Goal: Information Seeking & Learning: Learn about a topic

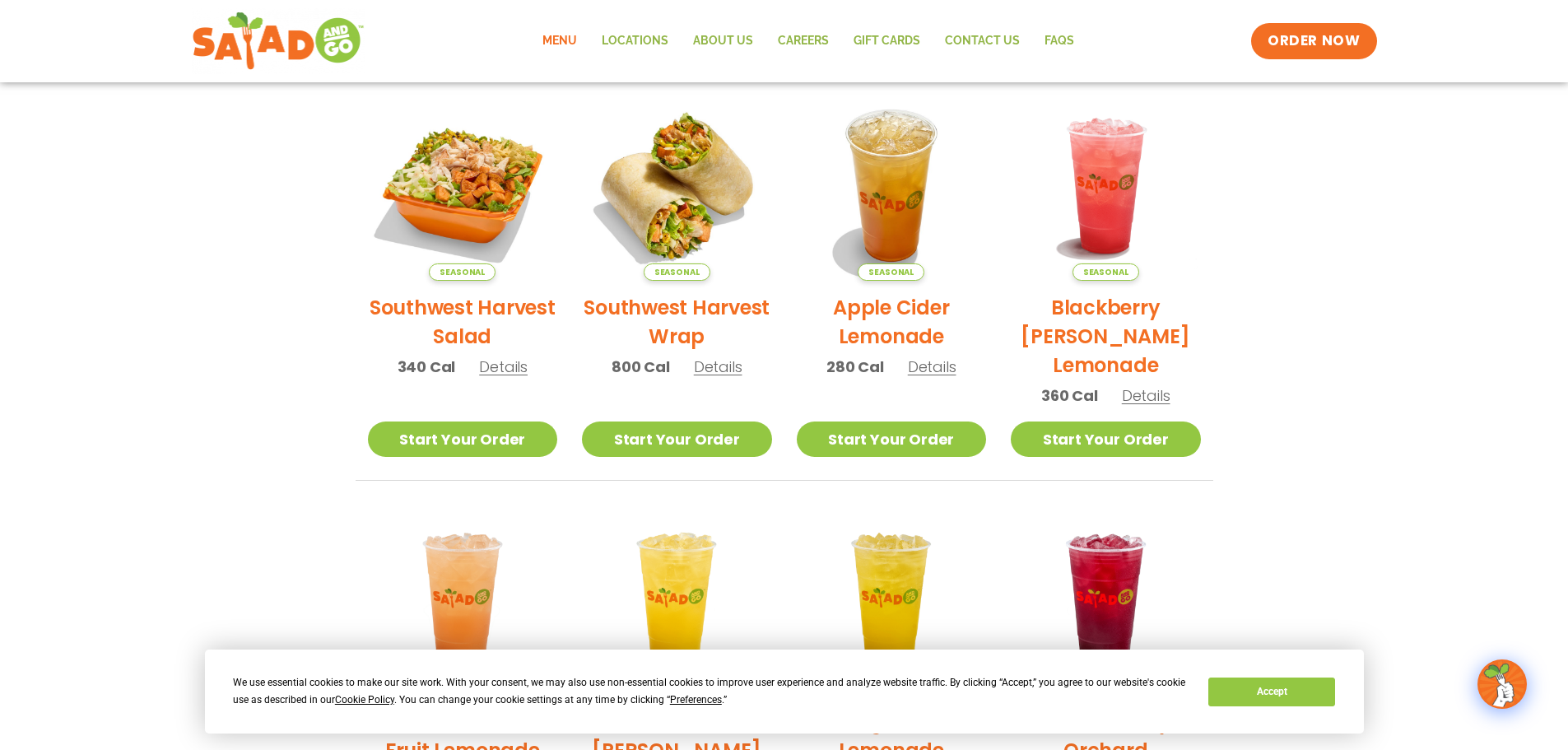
scroll to position [329, 0]
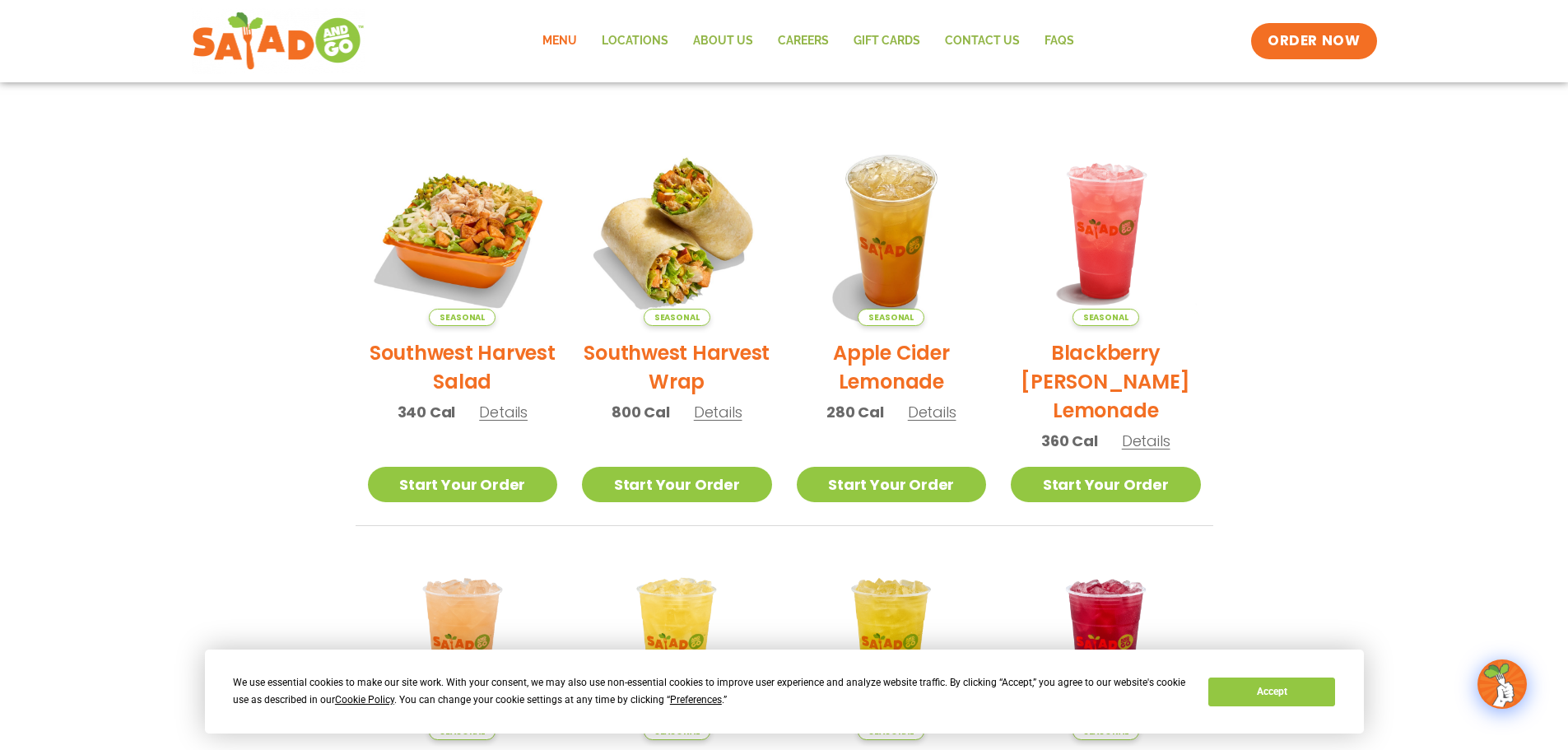
click at [464, 356] on h2 "Southwest Harvest Salad" at bounding box center [463, 367] width 190 height 57
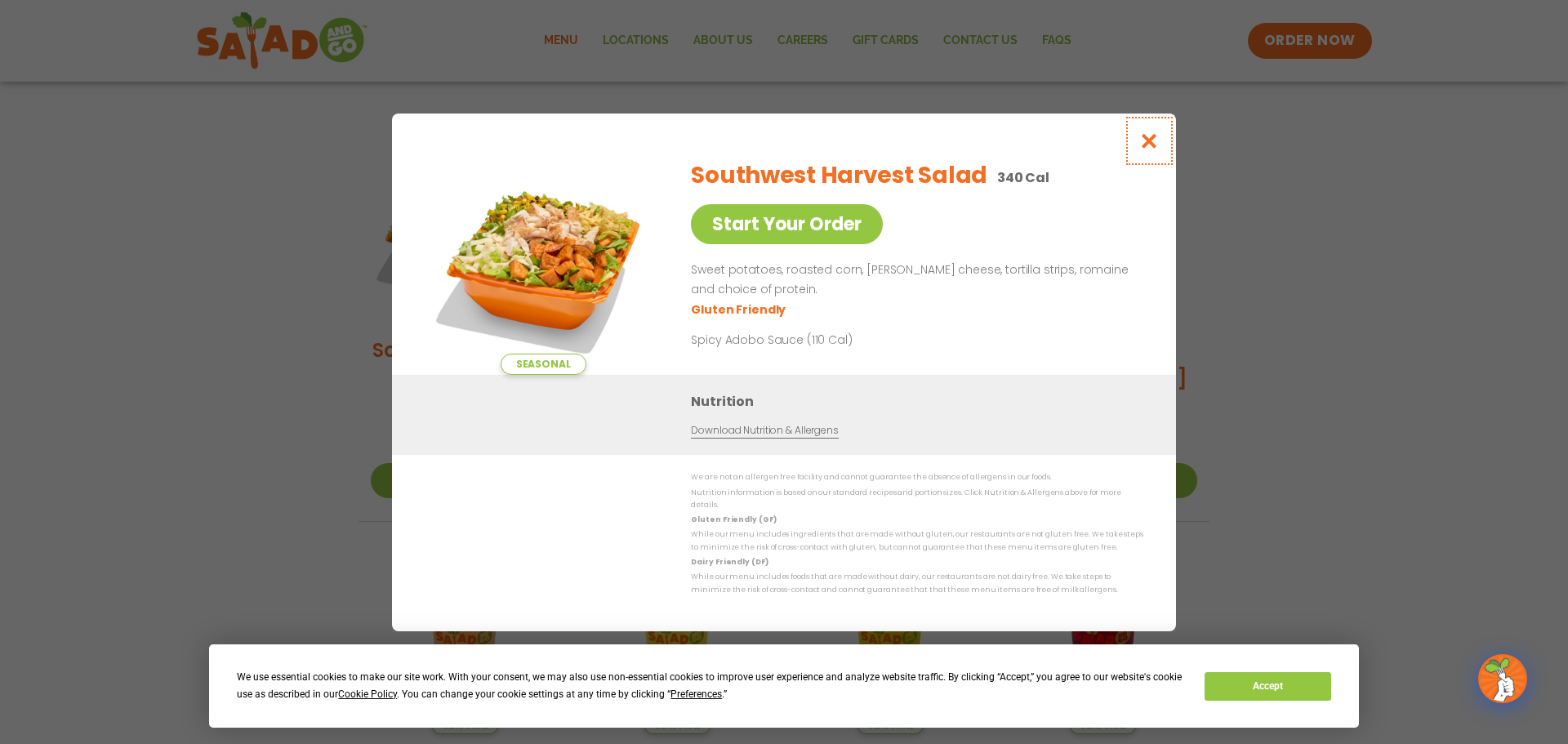
click at [1147, 145] on icon "Close modal" at bounding box center [1149, 141] width 21 height 17
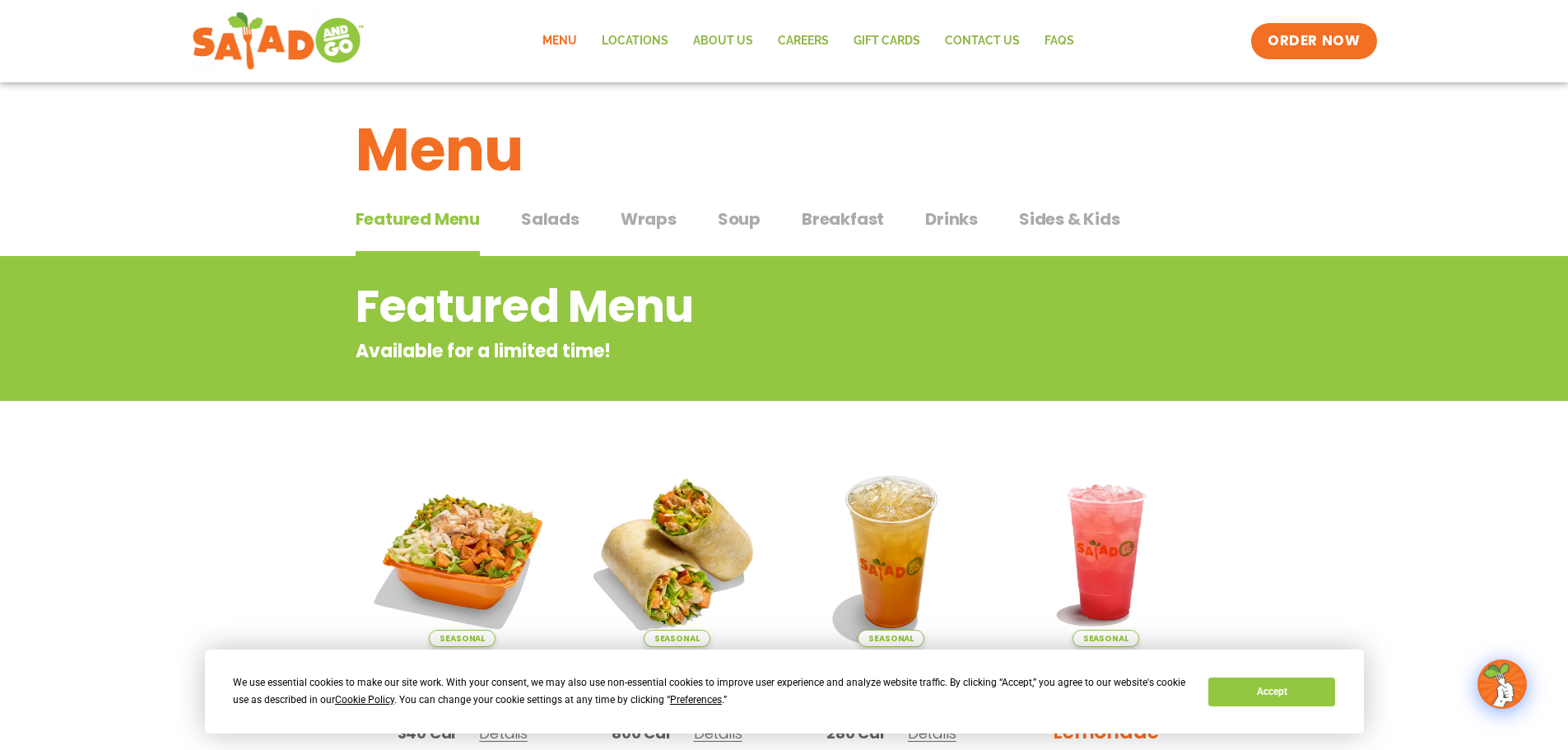
scroll to position [0, 0]
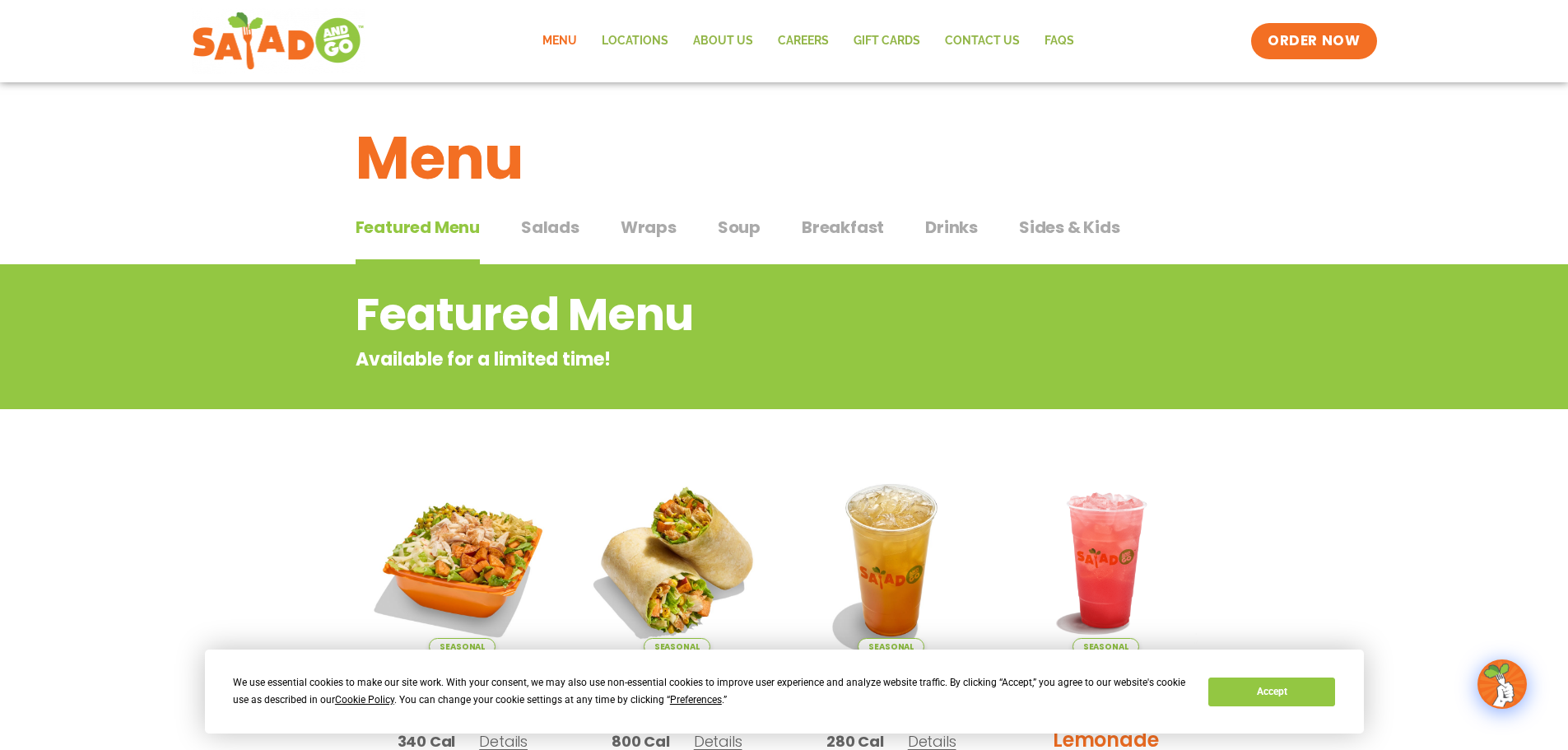
click at [562, 224] on span "Salads" at bounding box center [550, 227] width 58 height 25
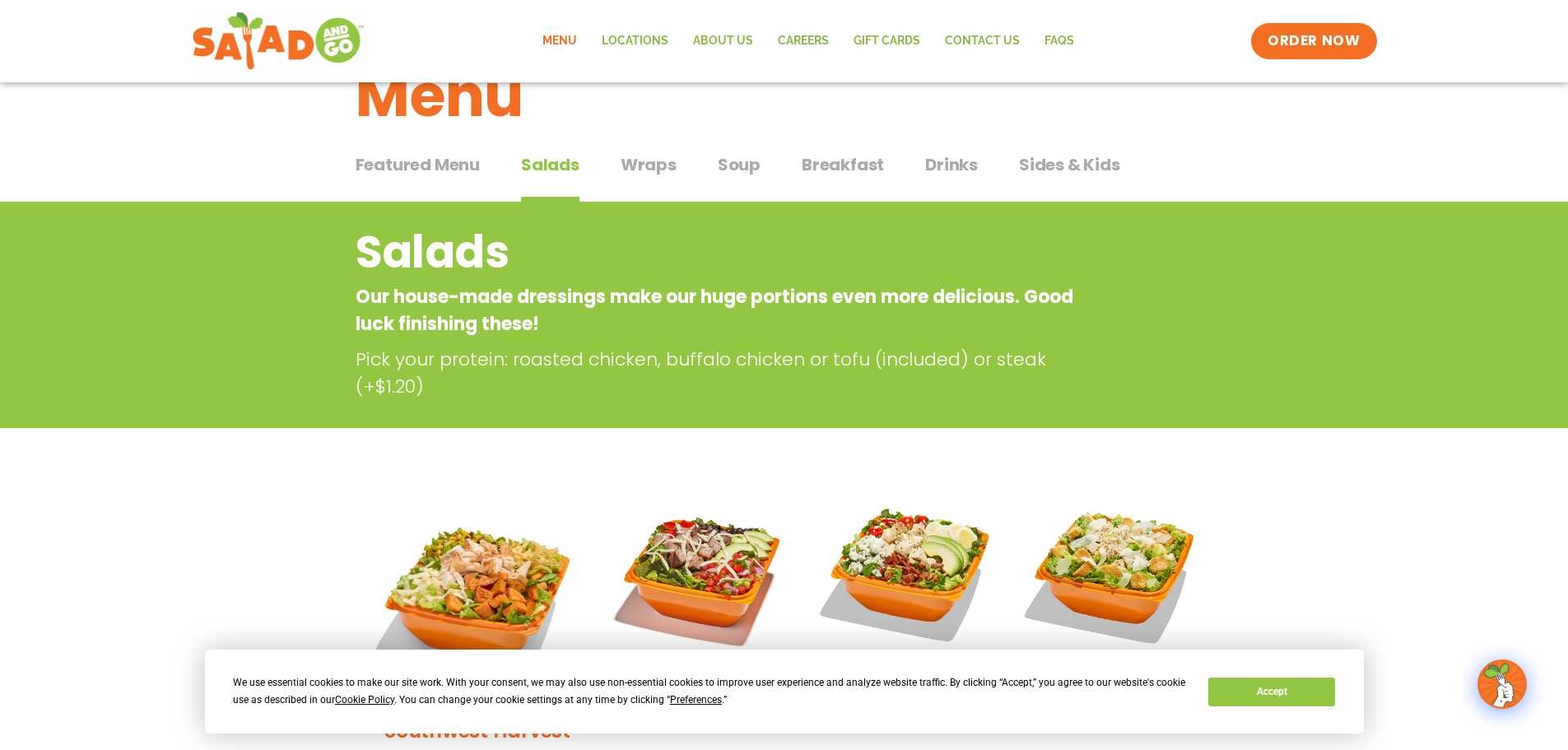
scroll to position [411, 0]
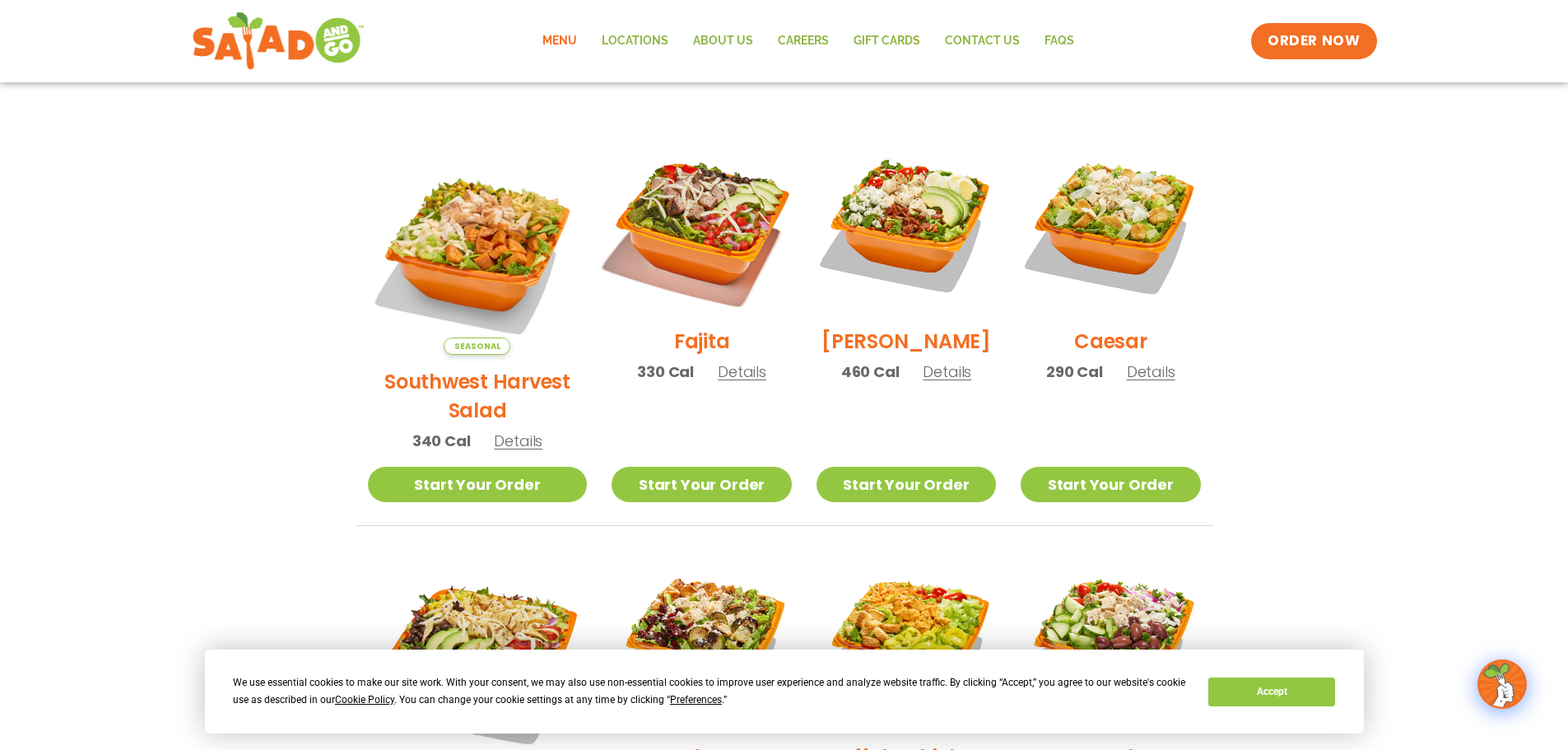
click at [668, 245] on img at bounding box center [701, 224] width 211 height 211
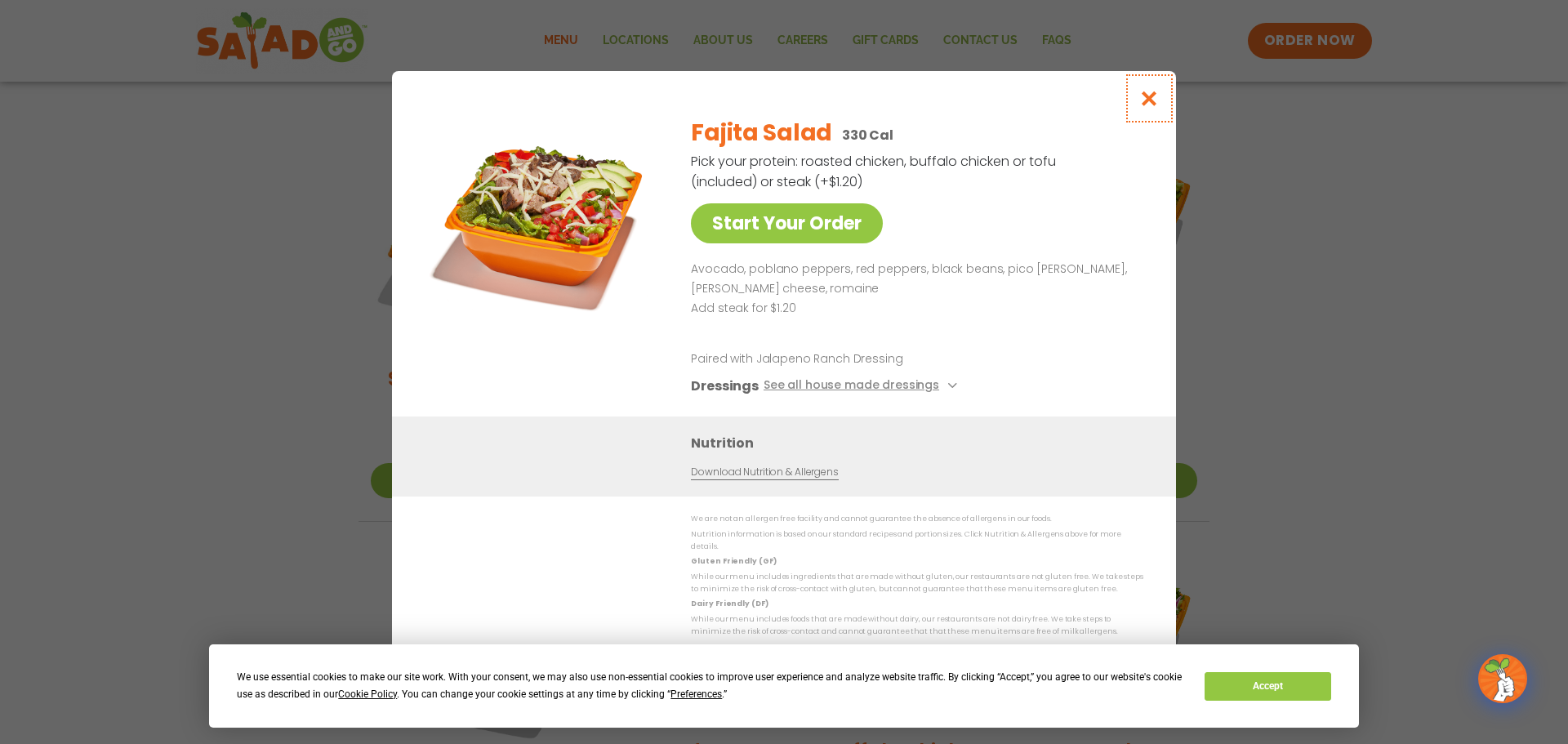
click at [1144, 107] on icon "Close modal" at bounding box center [1149, 97] width 21 height 17
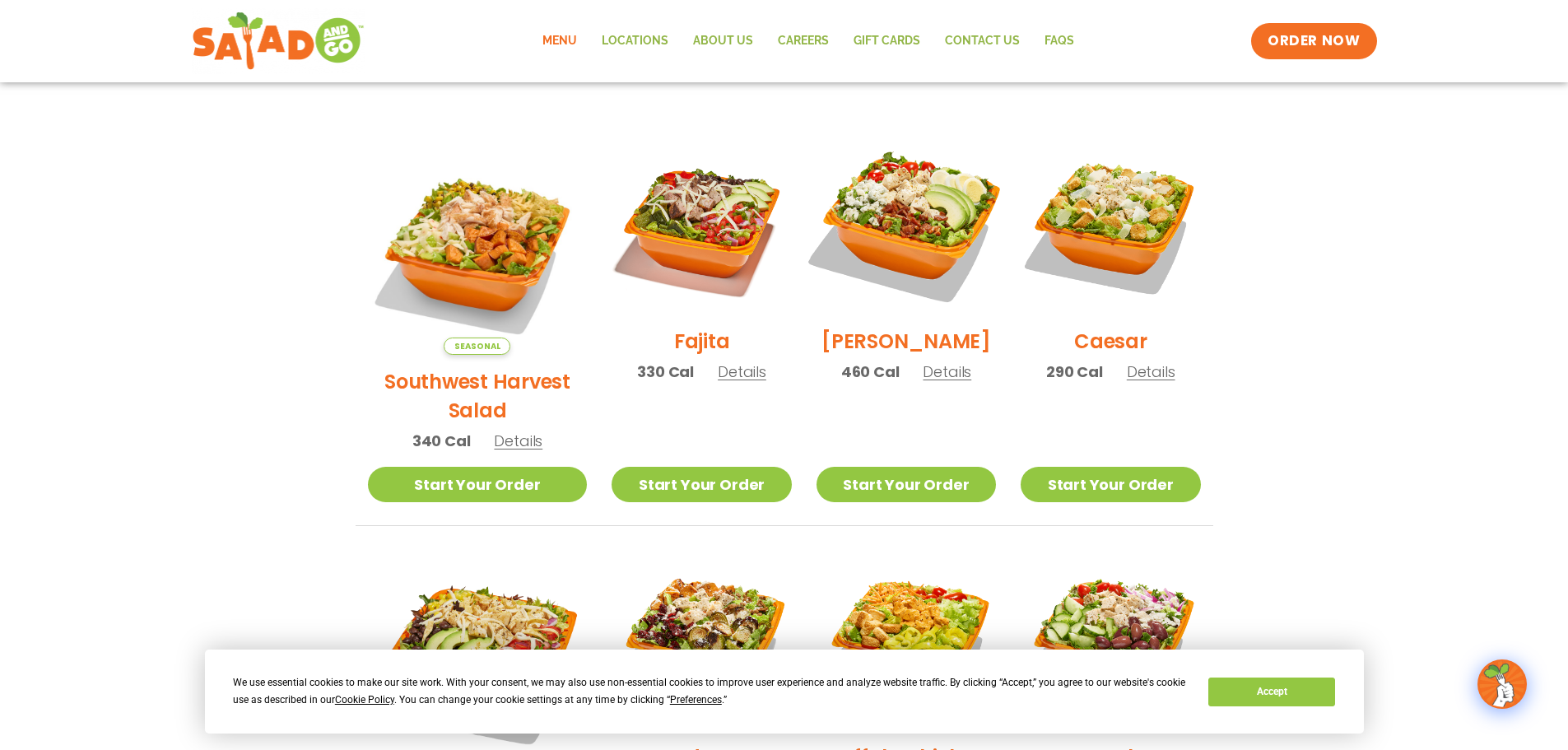
click at [911, 221] on img at bounding box center [906, 224] width 211 height 211
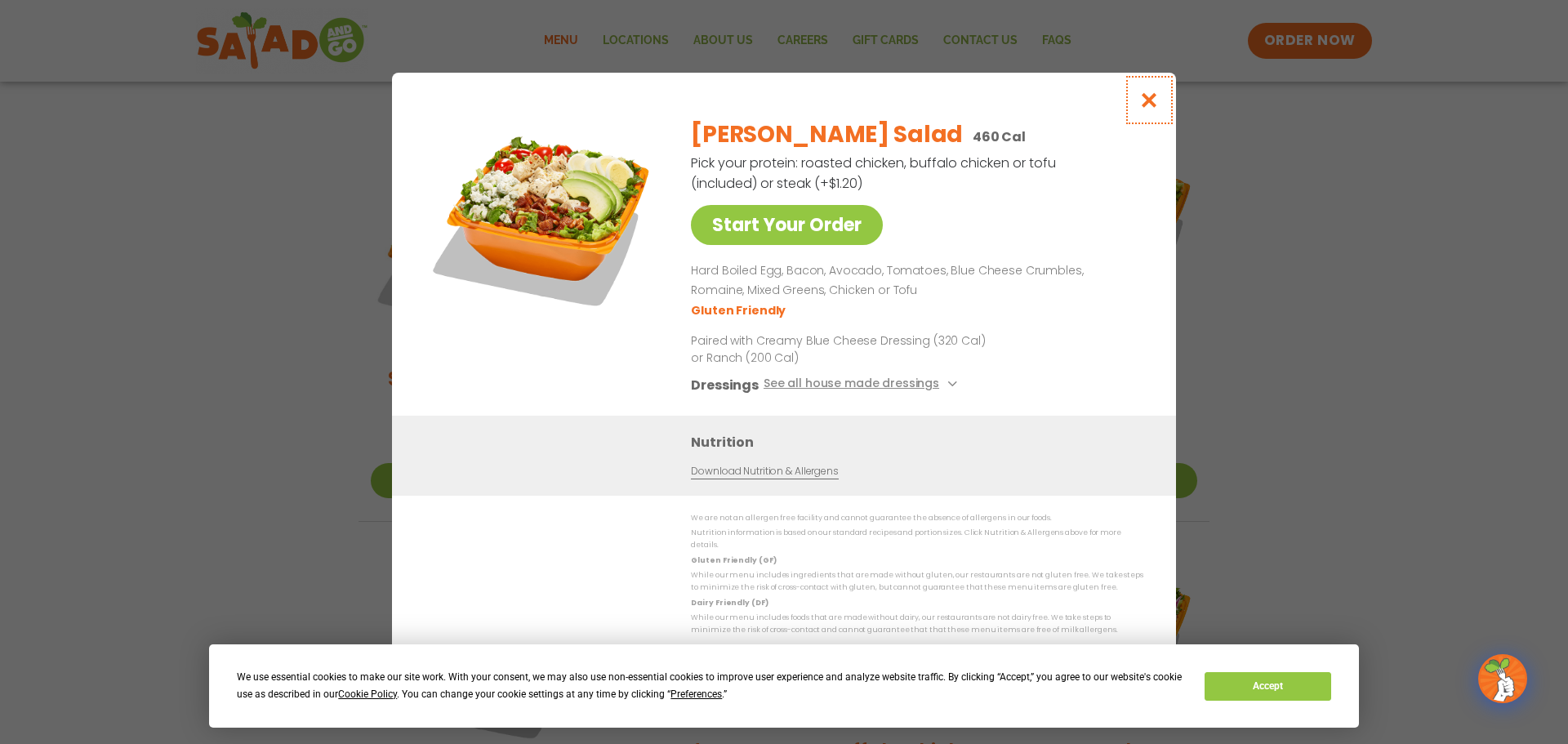
click at [1151, 108] on icon "Close modal" at bounding box center [1149, 99] width 21 height 17
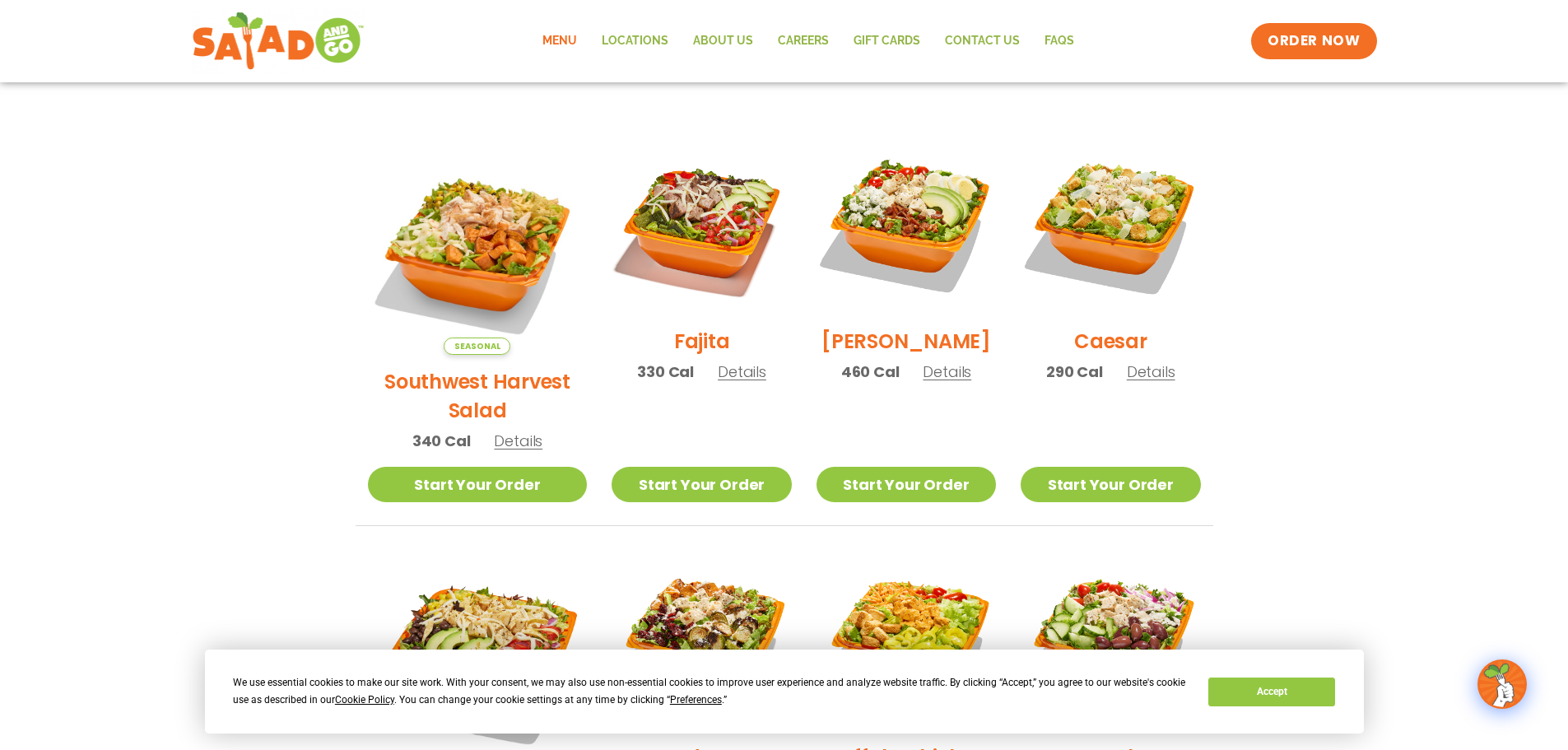
click at [674, 350] on h2 "Fajita" at bounding box center [702, 341] width 56 height 29
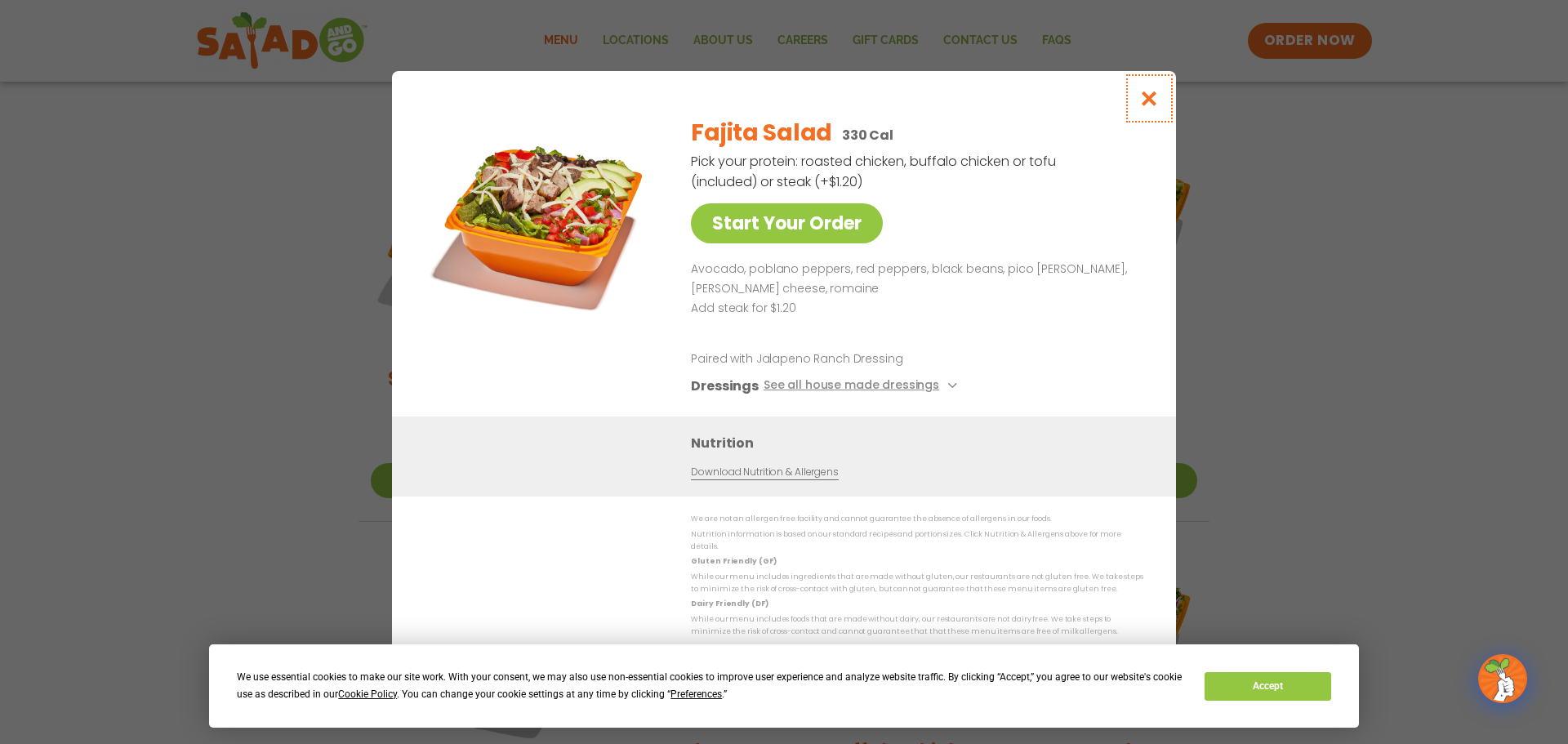
click at [1158, 103] on icon "Close modal" at bounding box center [1149, 97] width 21 height 17
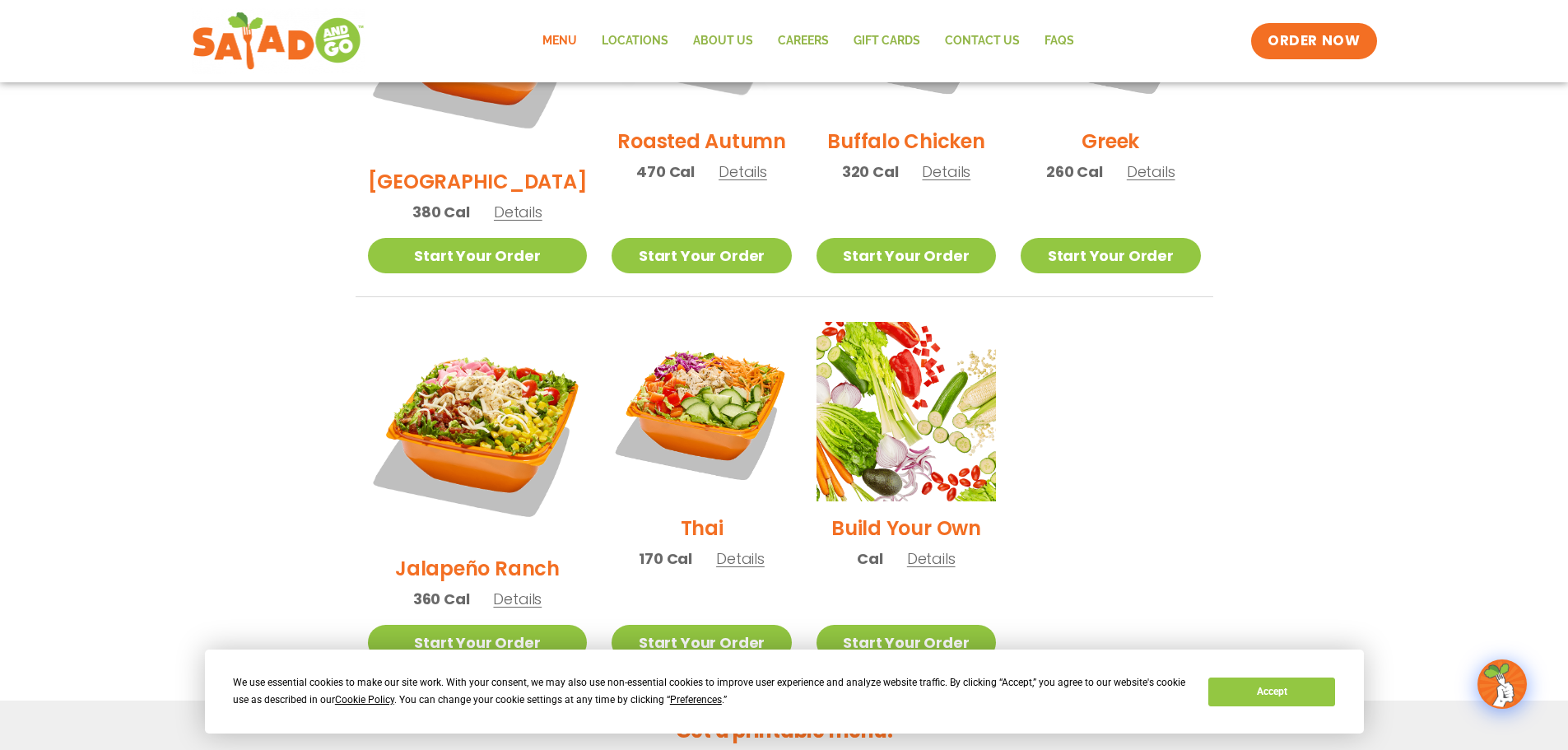
scroll to position [1070, 0]
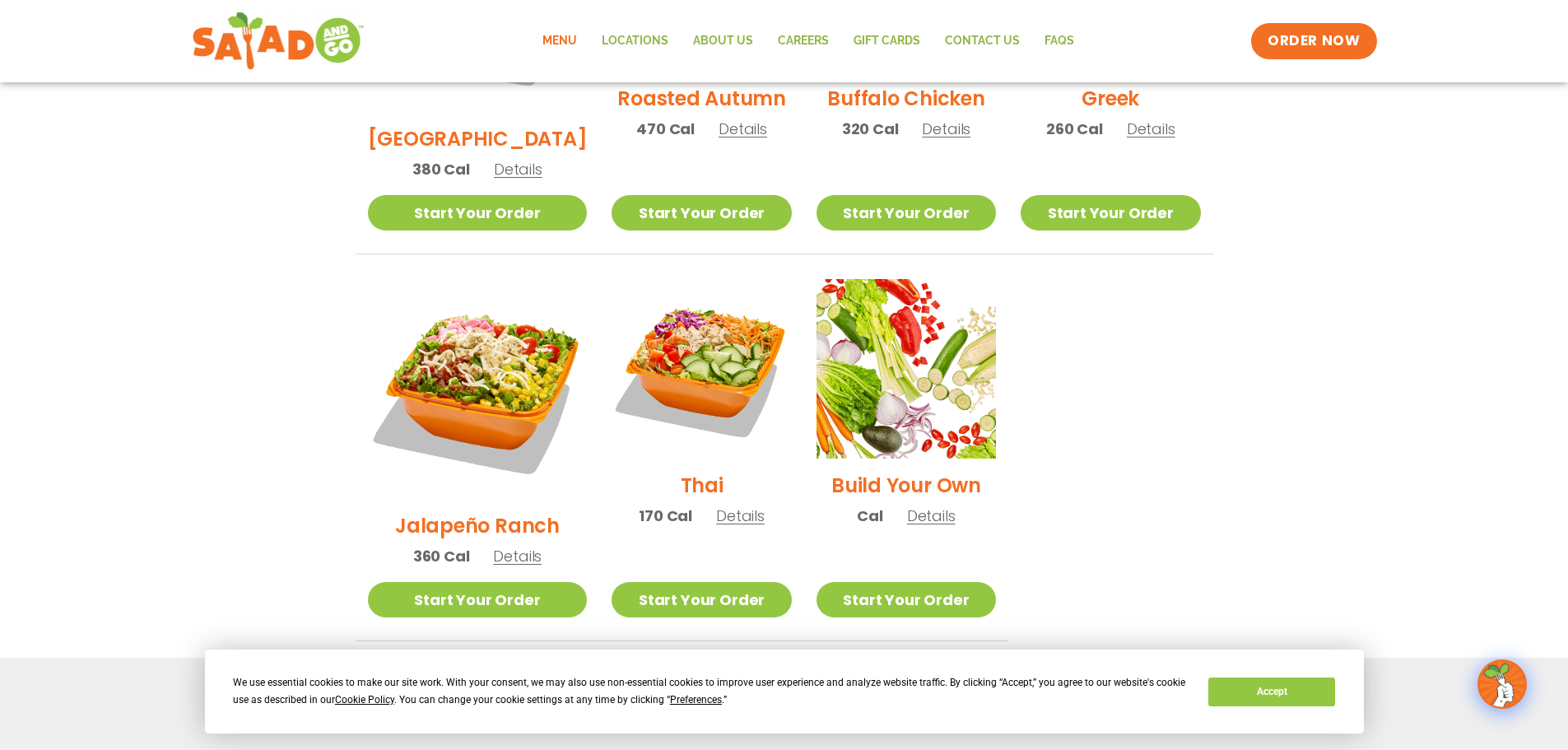
click at [457, 511] on h2 "Jalapeño Ranch" at bounding box center [478, 525] width 165 height 29
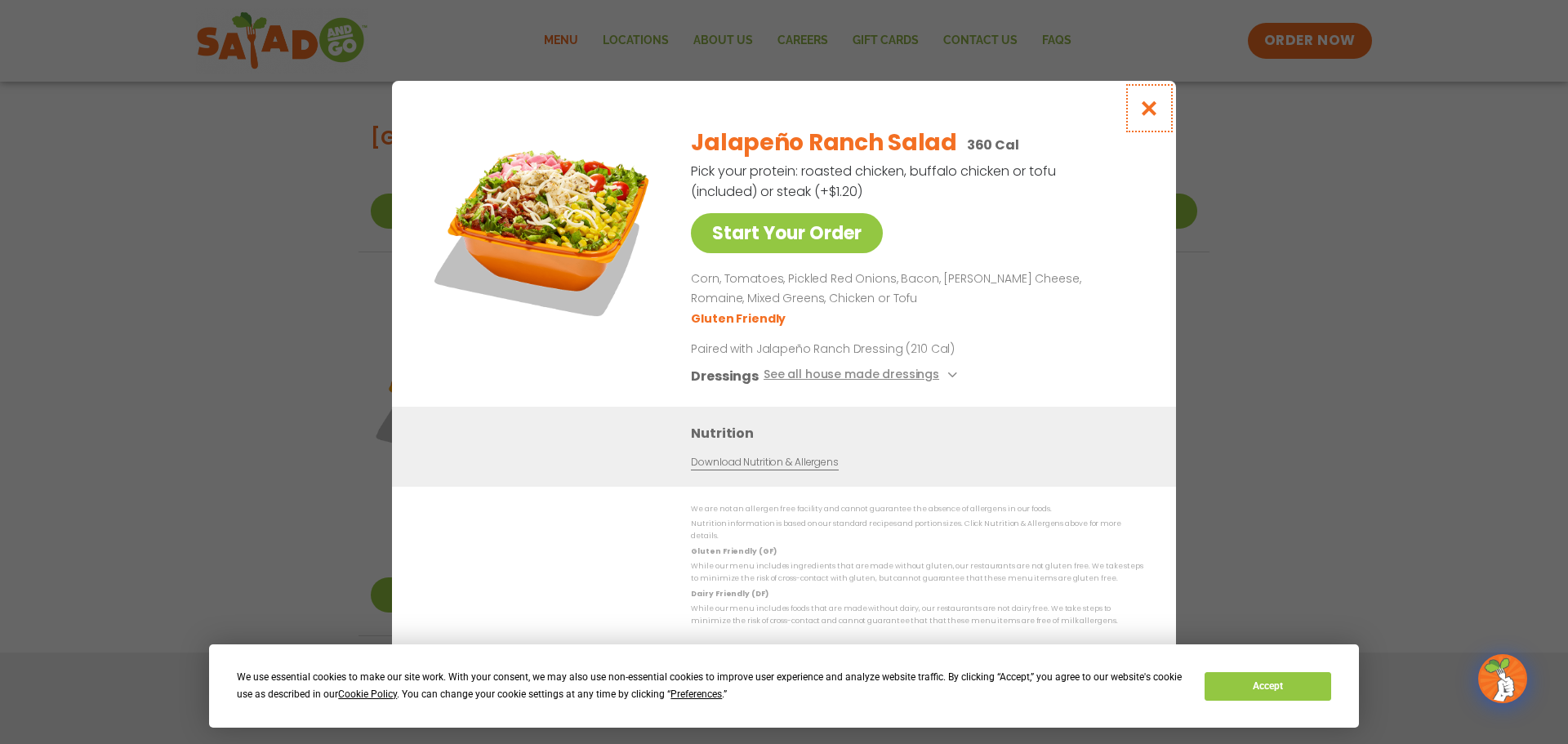
click at [1152, 117] on icon "Close modal" at bounding box center [1149, 107] width 21 height 17
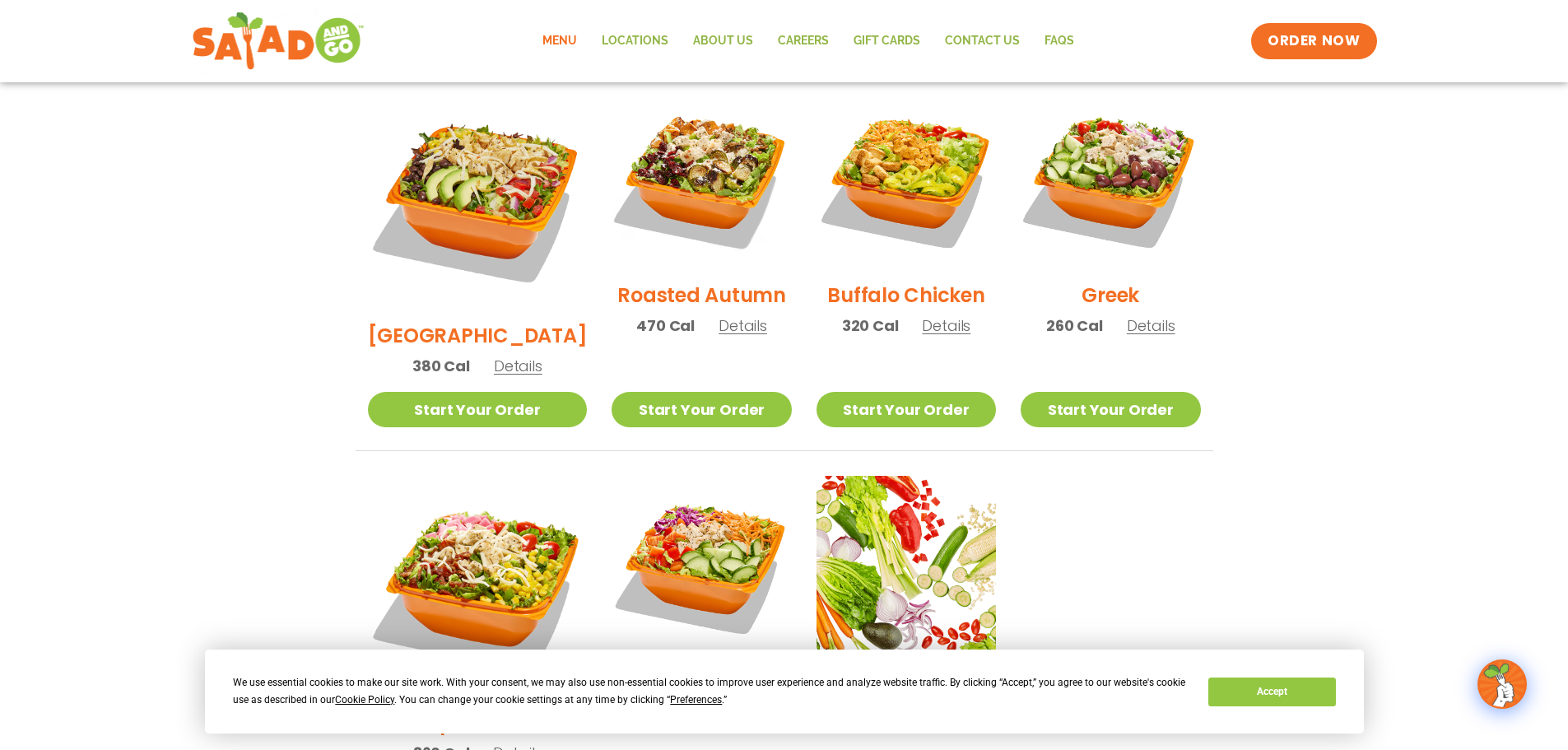
scroll to position [872, 0]
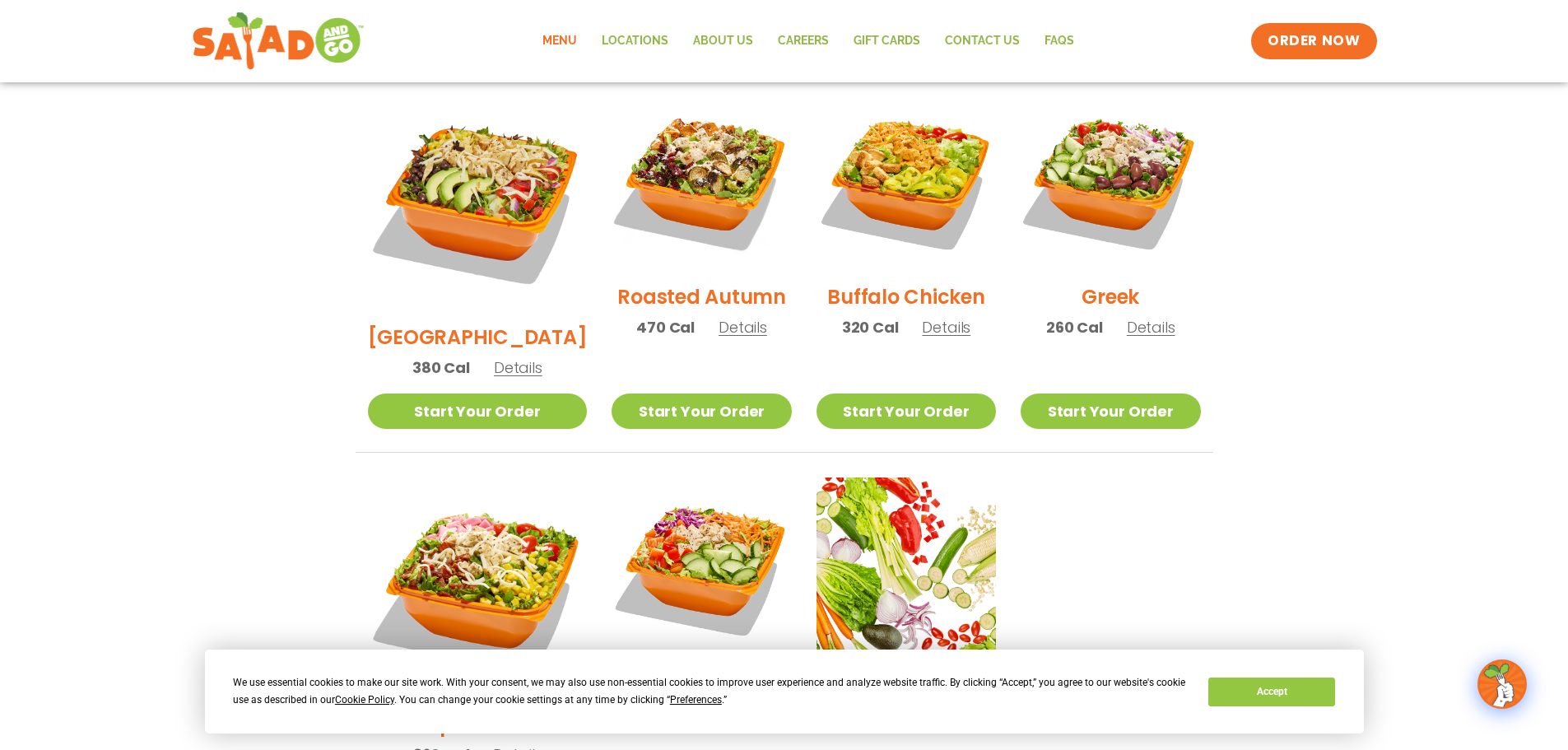
click at [669, 282] on h2 "Roasted Autumn" at bounding box center [702, 296] width 168 height 29
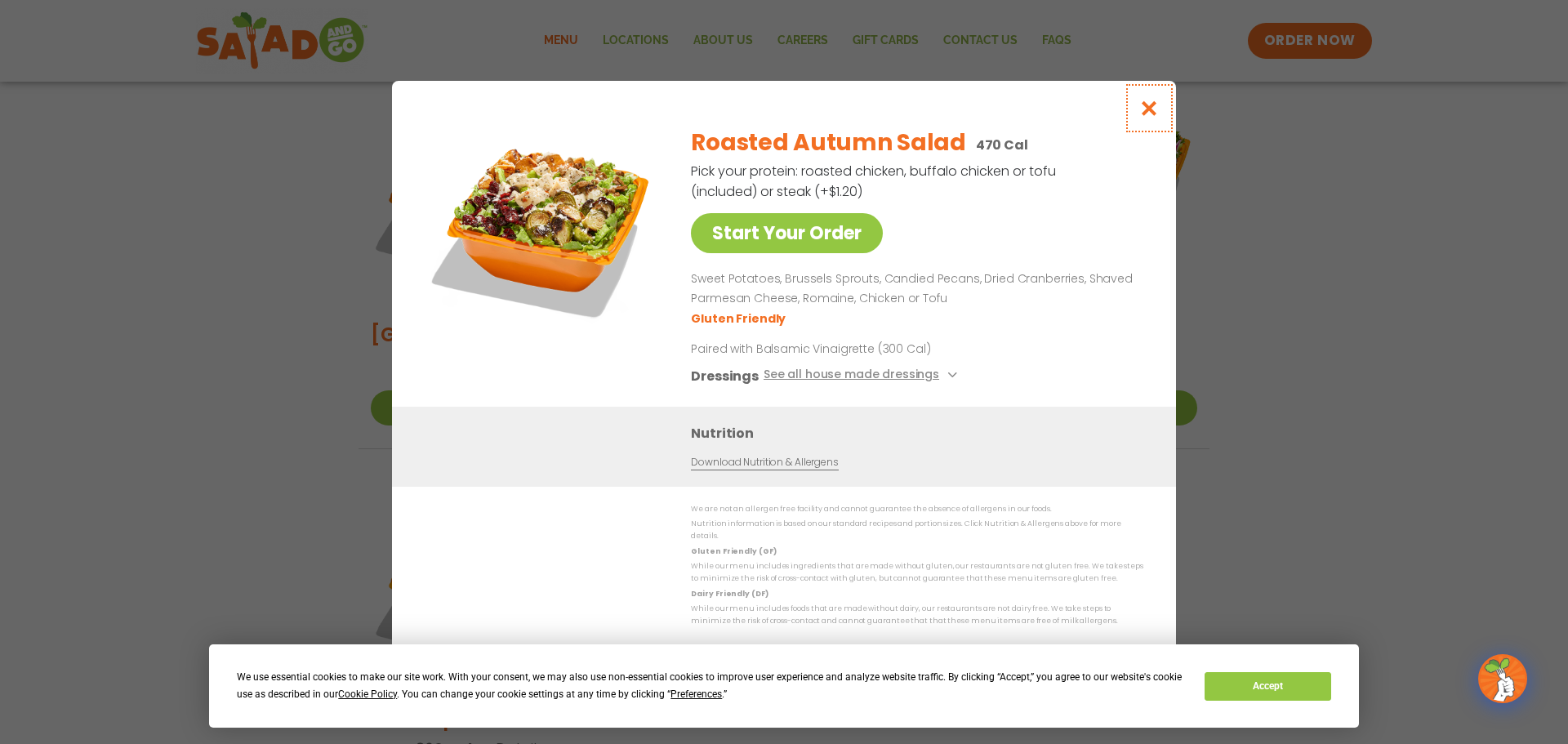
click at [1142, 112] on icon "Close modal" at bounding box center [1149, 107] width 21 height 17
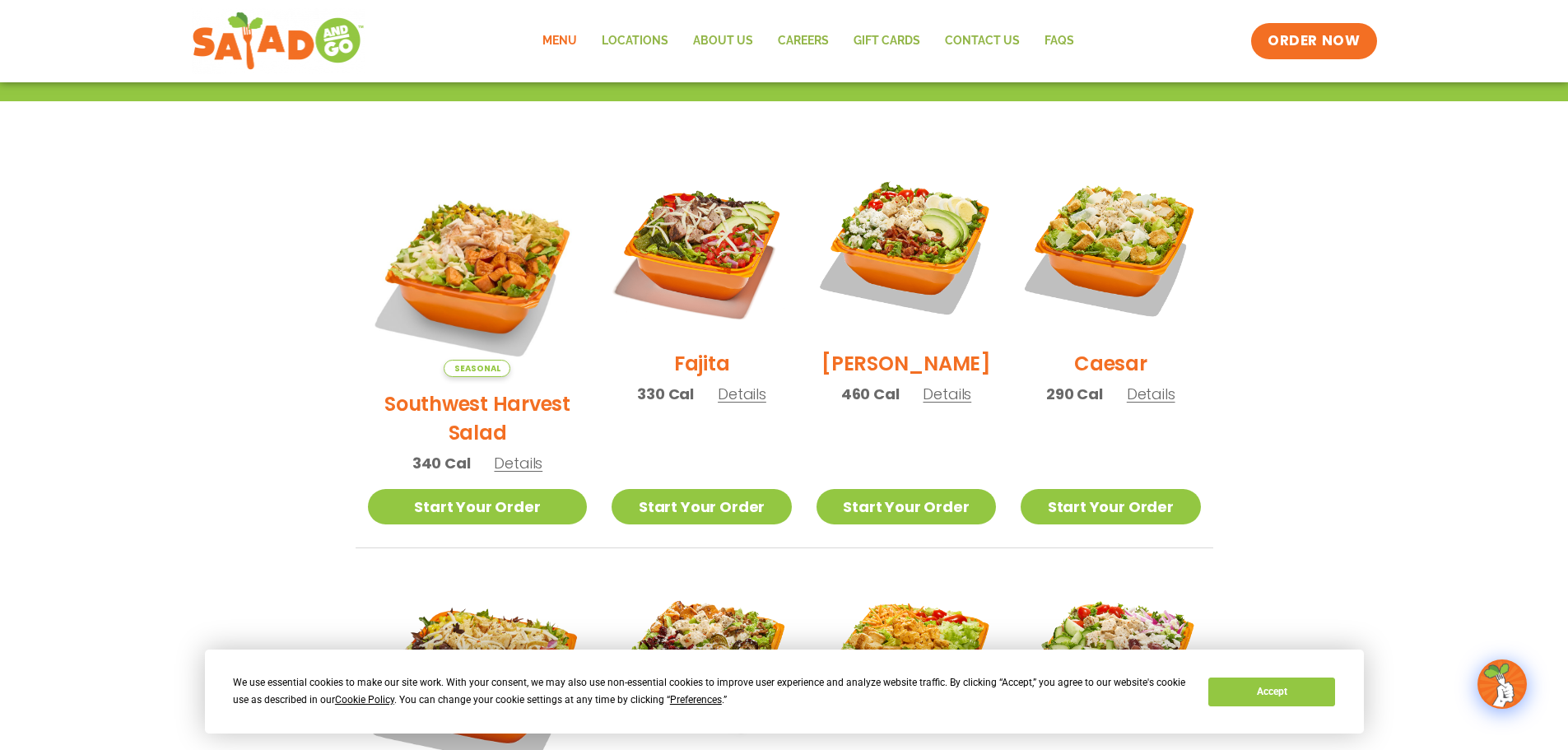
scroll to position [377, 0]
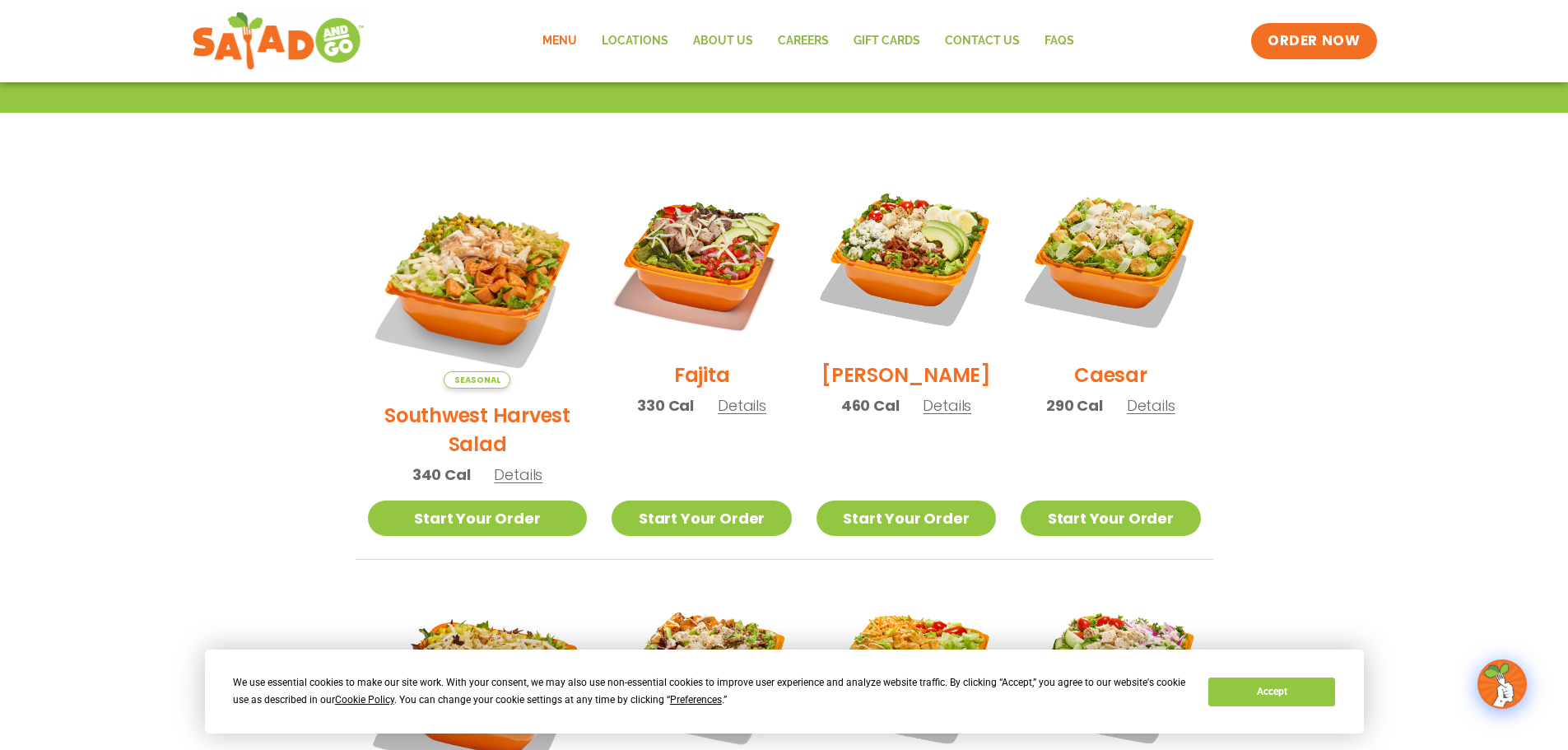
click at [674, 389] on h2 "Fajita" at bounding box center [702, 375] width 56 height 29
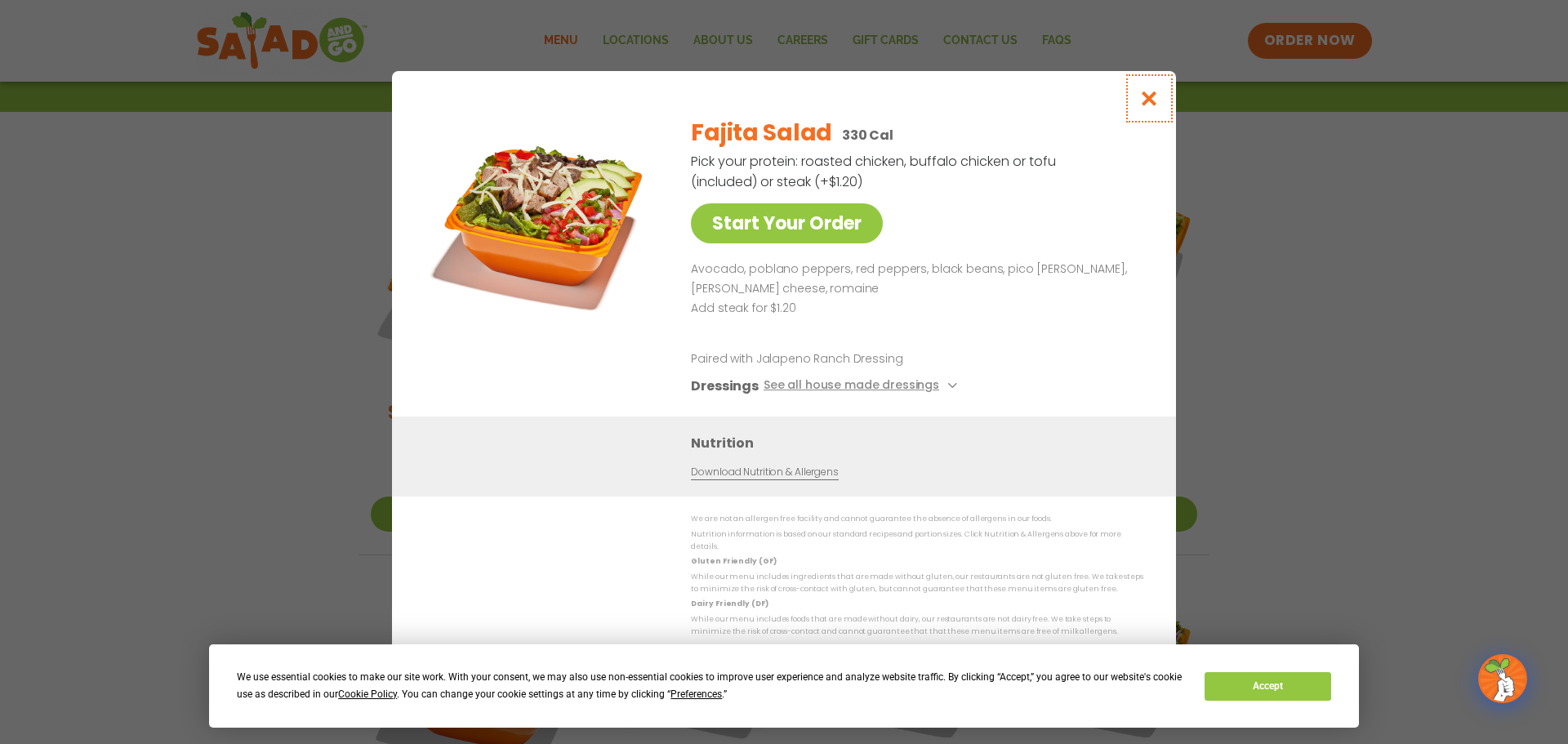
click at [1149, 107] on icon "Close modal" at bounding box center [1149, 97] width 21 height 17
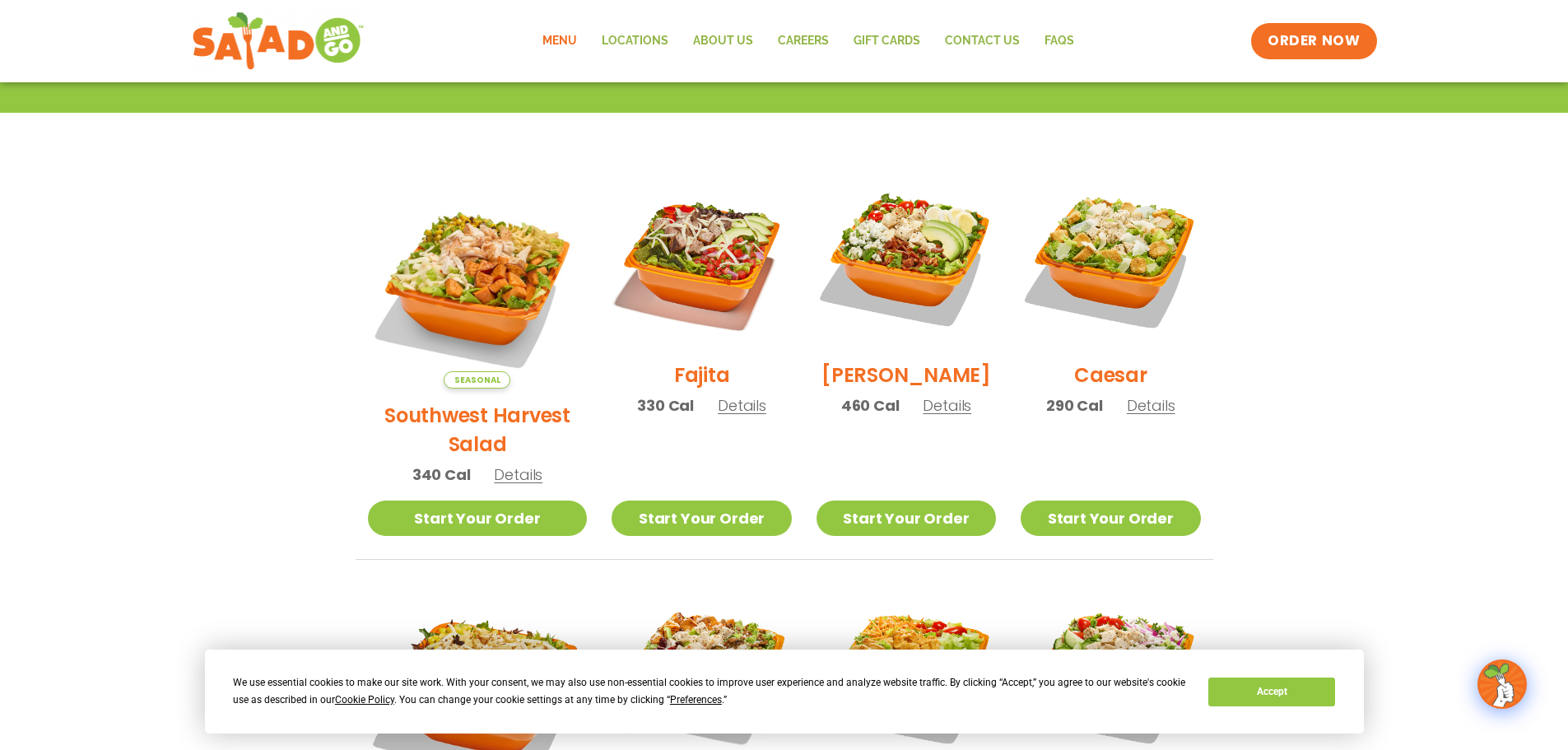
click at [1124, 384] on h2 "Caesar" at bounding box center [1111, 375] width 73 height 29
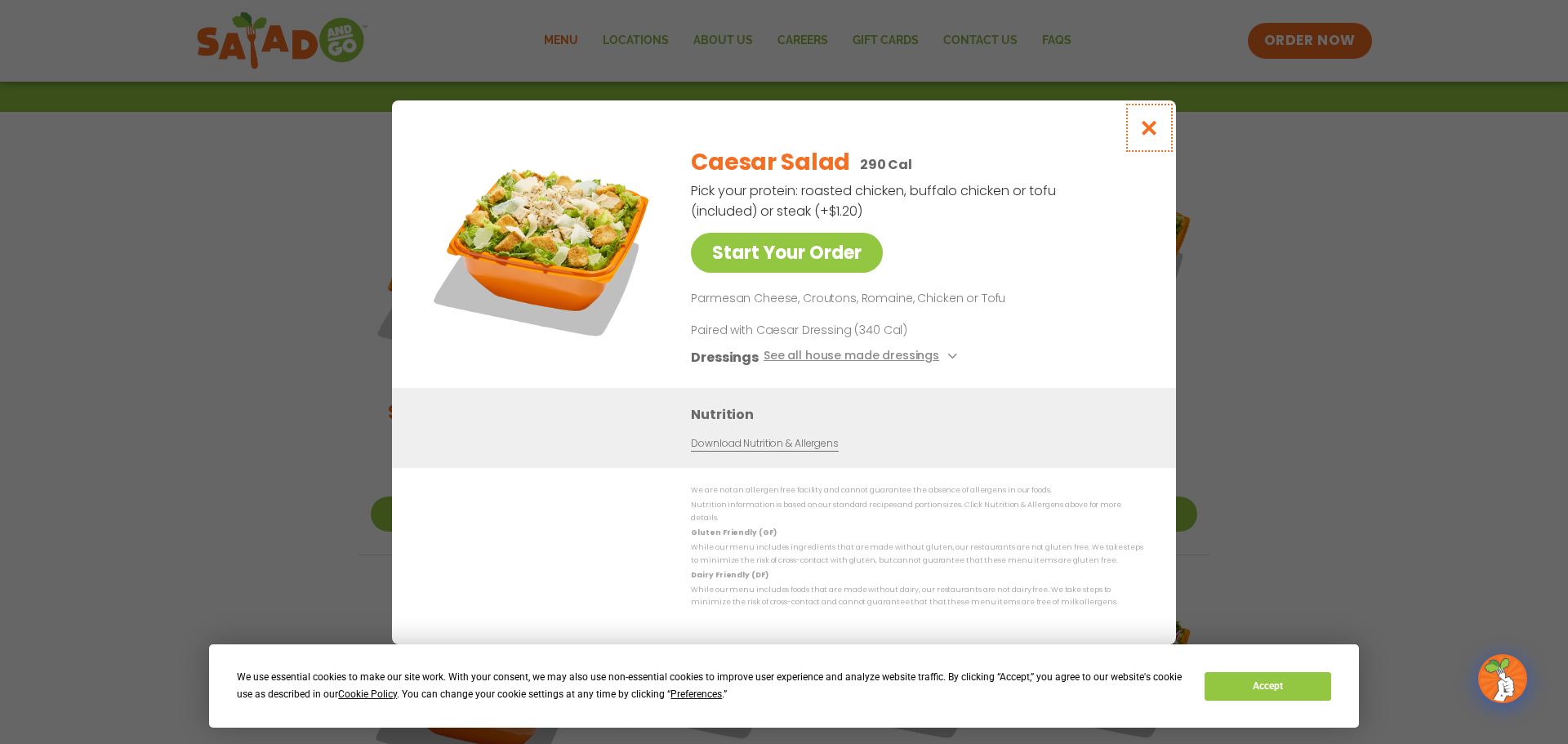
click at [1154, 136] on icon "Close modal" at bounding box center [1149, 127] width 21 height 17
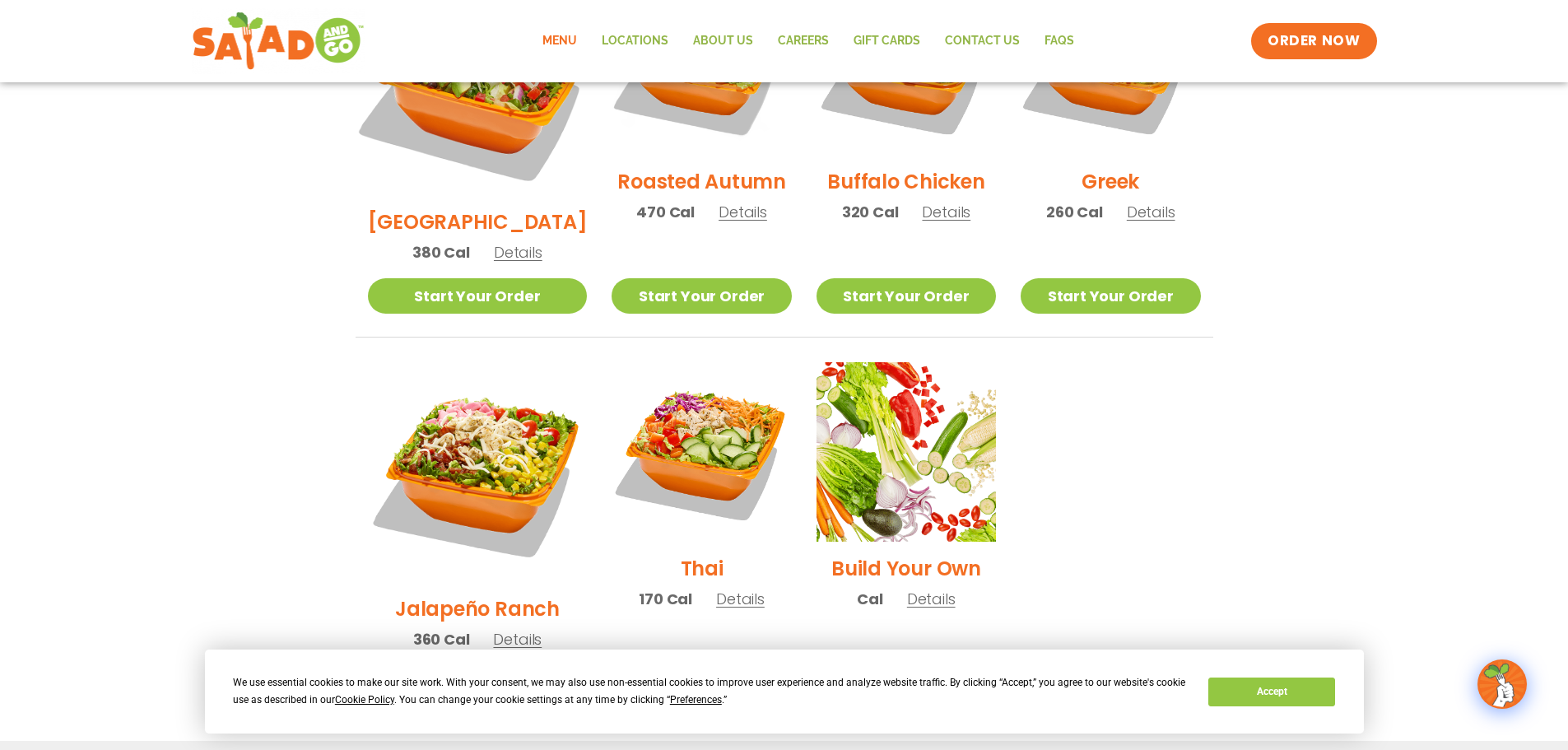
scroll to position [1033, 0]
